Goal: Task Accomplishment & Management: Manage account settings

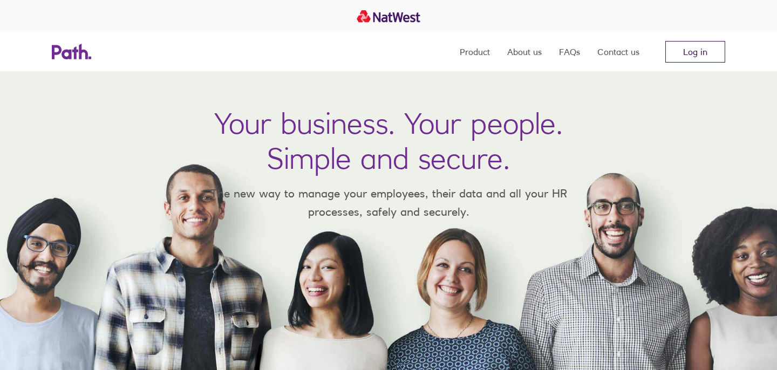
click at [688, 48] on link "Log in" at bounding box center [695, 52] width 60 height 22
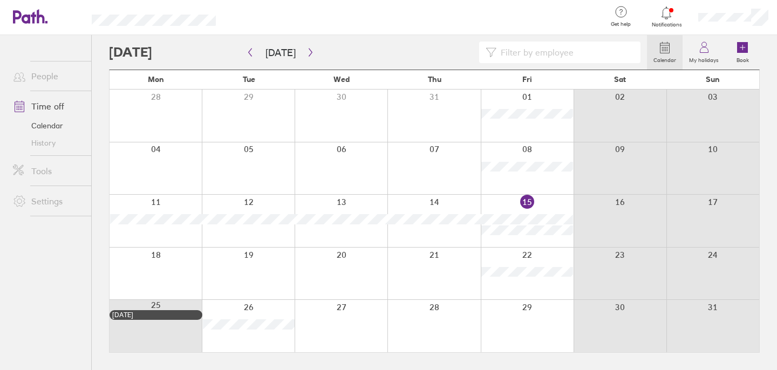
click at [543, 285] on div at bounding box center [527, 274] width 93 height 52
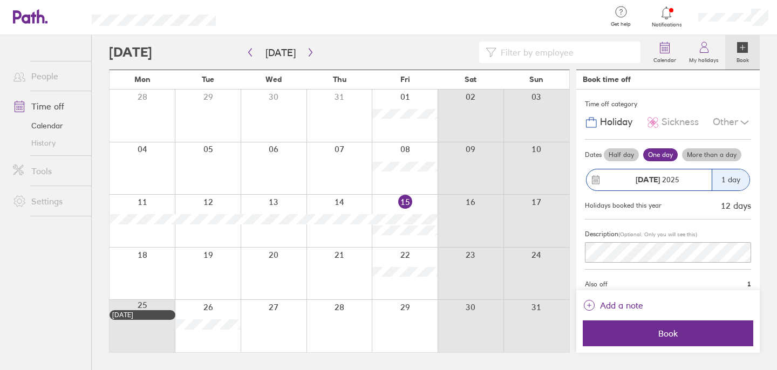
click at [631, 156] on label "Half day" at bounding box center [621, 154] width 35 height 13
click at [0, 0] on input "Half day" at bounding box center [0, 0] width 0 height 0
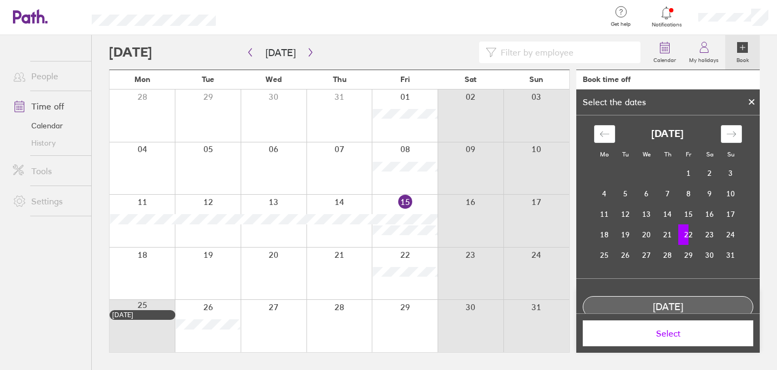
click at [687, 235] on td "22" at bounding box center [688, 234] width 21 height 21
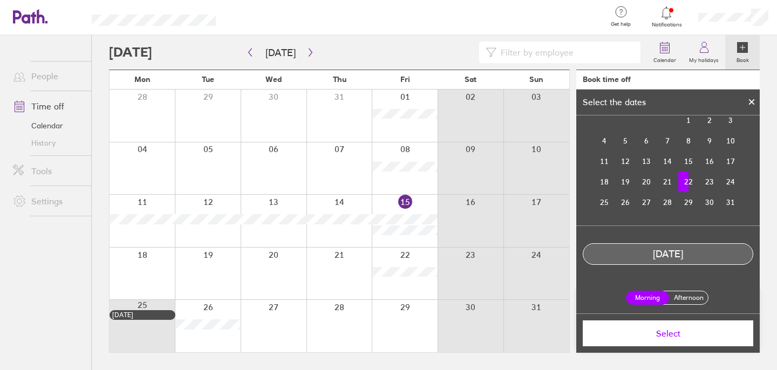
scroll to position [52, 0]
click at [677, 300] on label "Afternoon" at bounding box center [688, 298] width 43 height 13
click at [0, 0] on input "Afternoon" at bounding box center [0, 0] width 0 height 0
click at [673, 329] on span "Select" at bounding box center [667, 334] width 155 height 10
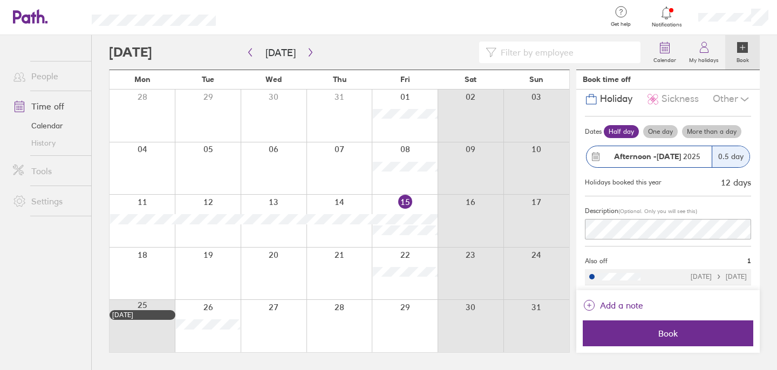
scroll to position [24, 0]
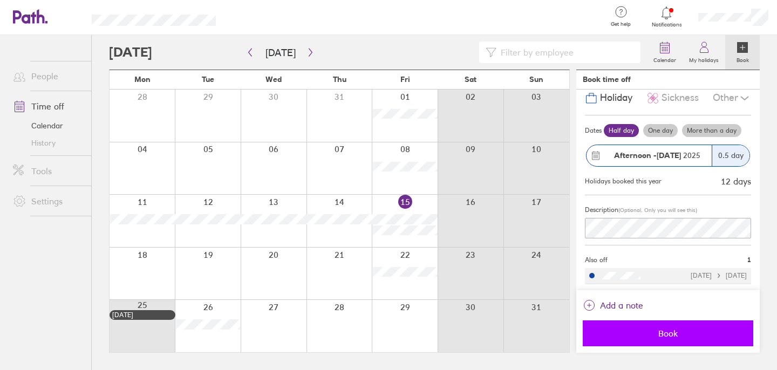
click at [670, 334] on span "Book" at bounding box center [667, 334] width 155 height 10
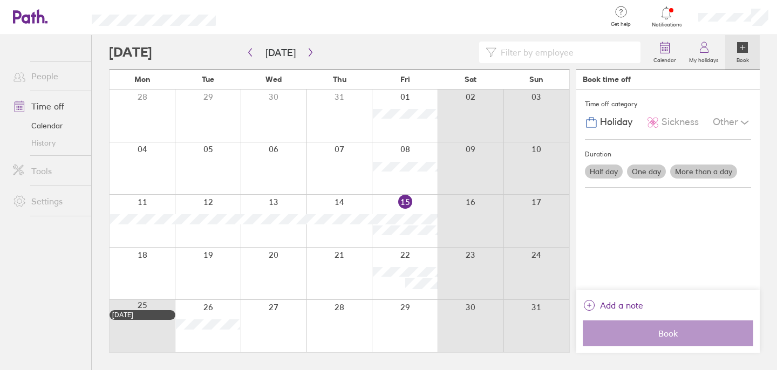
scroll to position [0, 0]
click at [668, 9] on icon at bounding box center [666, 12] width 9 height 12
